Goal: Task Accomplishment & Management: Manage account settings

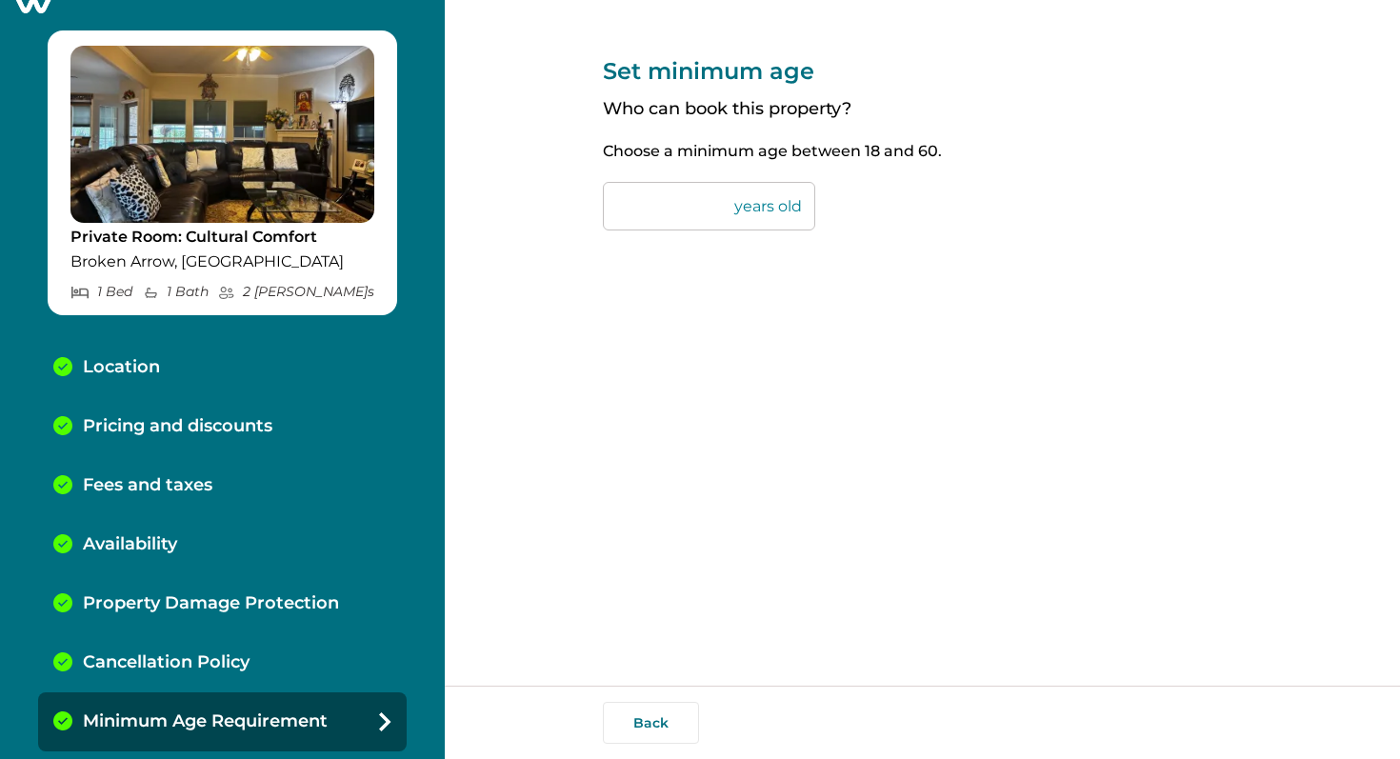
click at [39, 8] on icon at bounding box center [33, 0] width 47 height 30
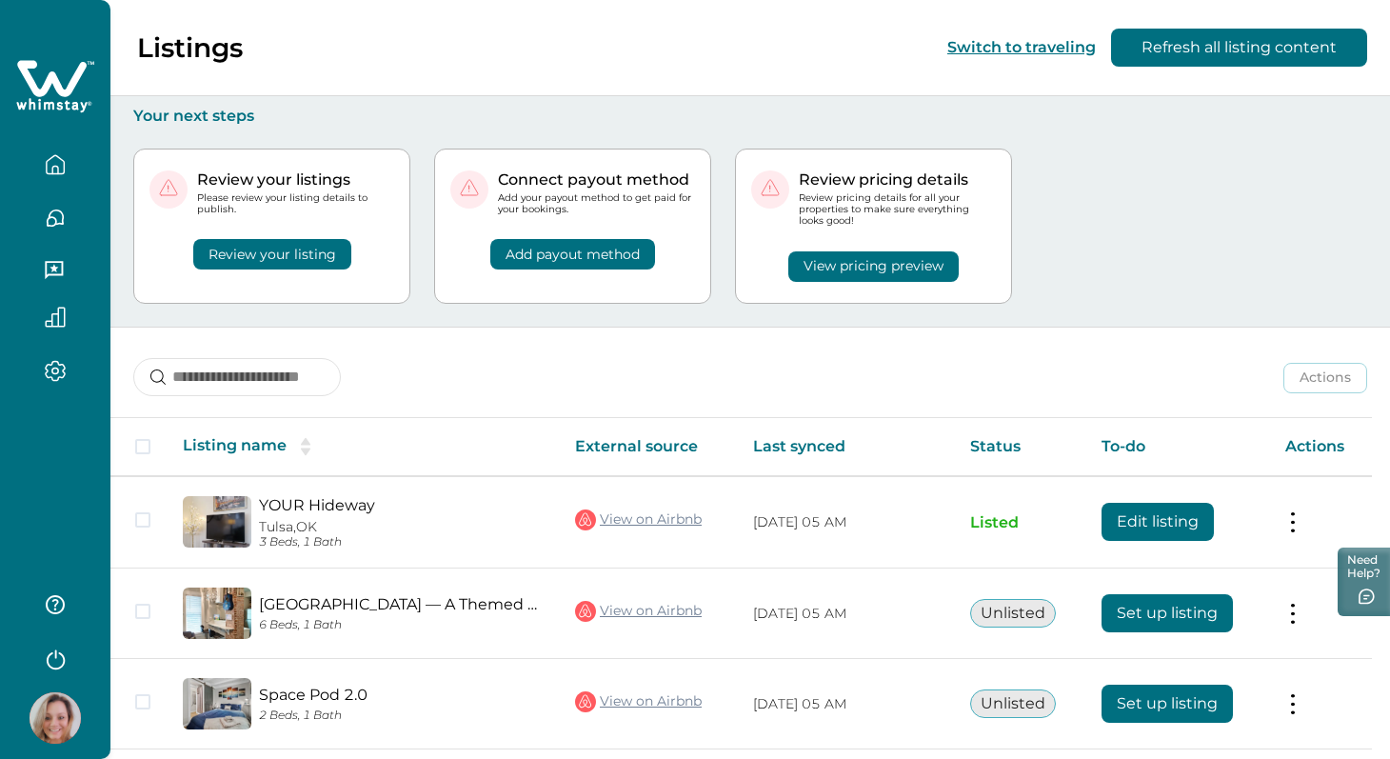
click at [57, 218] on icon "button" at bounding box center [55, 218] width 21 height 21
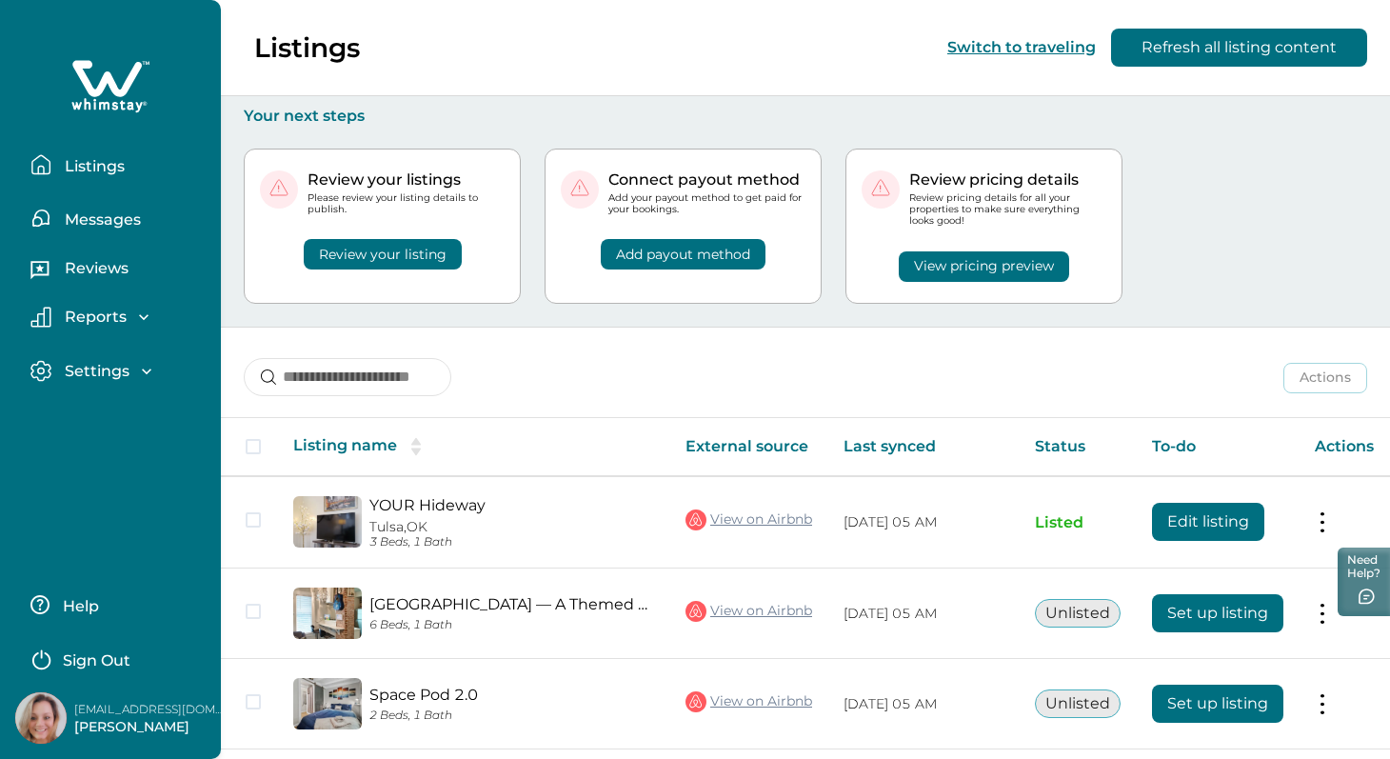
click at [89, 221] on p "Messages" at bounding box center [100, 219] width 82 height 19
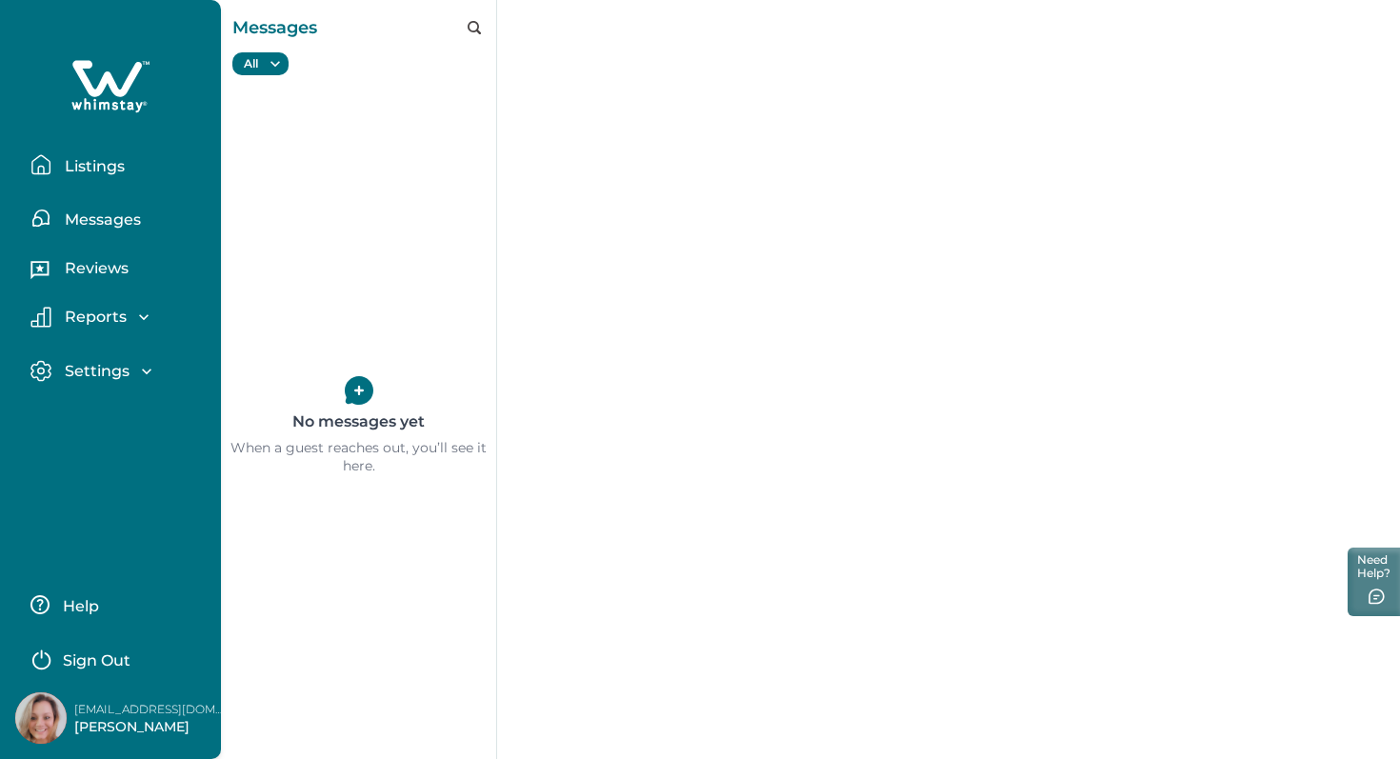
click at [93, 168] on p "Listings" at bounding box center [92, 166] width 66 height 19
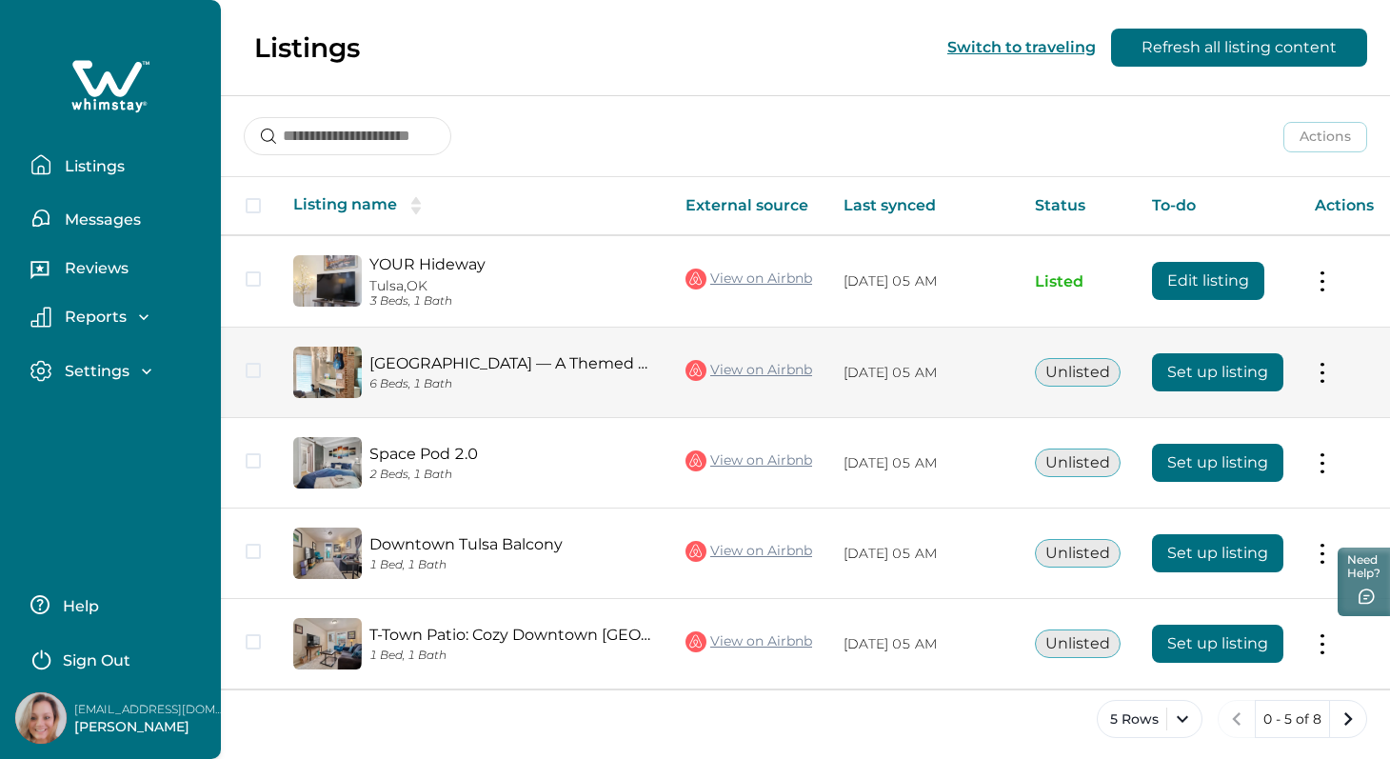
scroll to position [250, 0]
